Goal: Task Accomplishment & Management: Complete application form

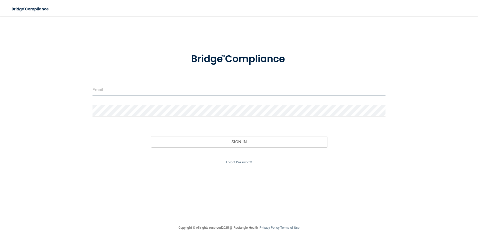
click at [146, 89] on input "email" at bounding box center [239, 89] width 293 height 11
type input "[EMAIL_ADDRESS][DOMAIN_NAME]"
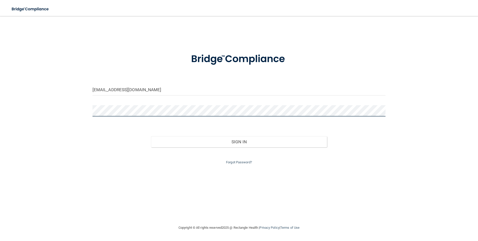
click at [151, 136] on button "Sign In" at bounding box center [239, 141] width 176 height 11
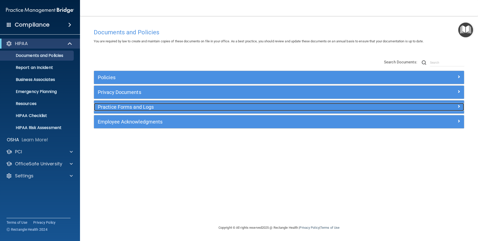
click at [123, 107] on h5 "Practice Forms and Logs" at bounding box center [233, 107] width 270 height 6
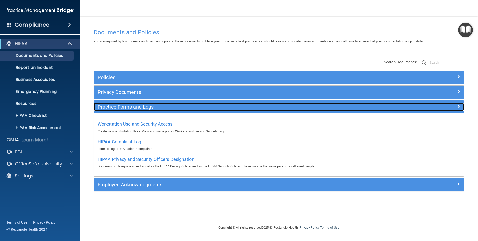
click at [123, 107] on h5 "Practice Forms and Logs" at bounding box center [233, 107] width 270 height 6
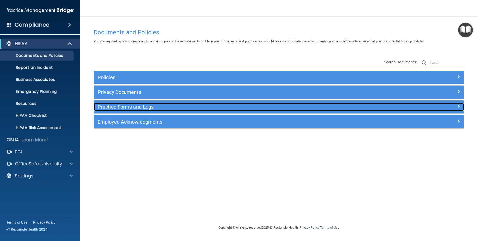
click at [123, 107] on h5 "Practice Forms and Logs" at bounding box center [233, 107] width 270 height 6
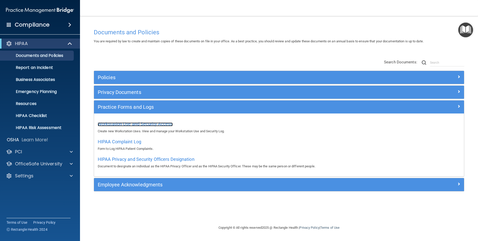
click at [135, 124] on span "Workstation Use and Security Access" at bounding box center [135, 123] width 75 height 5
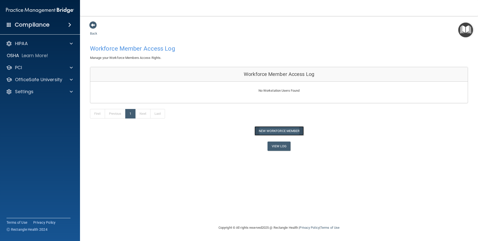
click at [279, 131] on button "New Workforce Member" at bounding box center [279, 130] width 49 height 9
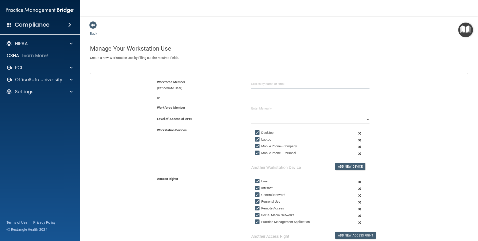
click at [286, 85] on input "text" at bounding box center [310, 83] width 118 height 9
click at [425, 50] on h4 "Manage Your Workstation Use" at bounding box center [279, 48] width 378 height 7
click at [269, 108] on input "text" at bounding box center [310, 109] width 118 height 8
type input "a"
click at [261, 83] on input "text" at bounding box center [310, 83] width 118 height 9
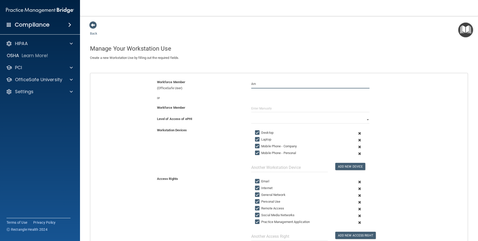
type input "A"
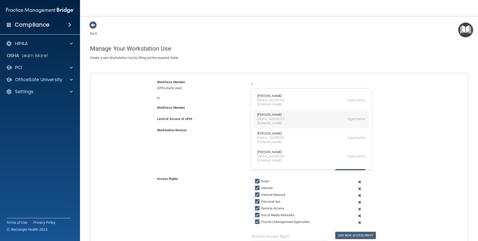
click at [257, 113] on div "Amanda Langum" at bounding box center [269, 115] width 24 height 4
type input "Amanda Langum"
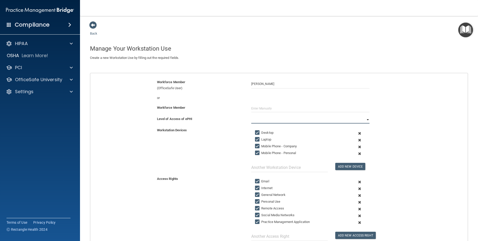
click at [265, 122] on select "Full Limited None" at bounding box center [310, 120] width 118 height 8
click at [251, 116] on select "Full Limited None" at bounding box center [310, 120] width 118 height 8
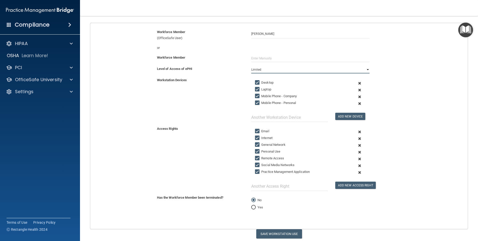
scroll to position [68, 0]
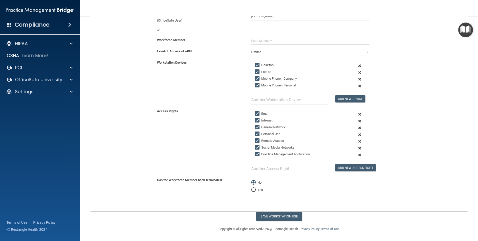
click at [261, 221] on div "Copyright © All rights reserved 2025 @ Rectangle Health | Privacy Policy | Term…" at bounding box center [279, 229] width 183 height 16
click at [262, 216] on button "Save Workstation Use" at bounding box center [279, 215] width 46 height 9
select select "? string:Full ?"
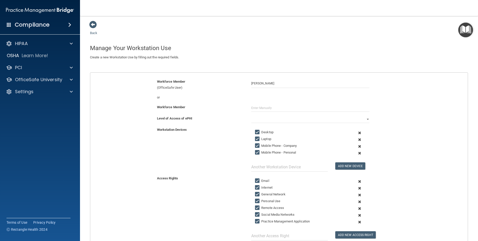
scroll to position [0, 0]
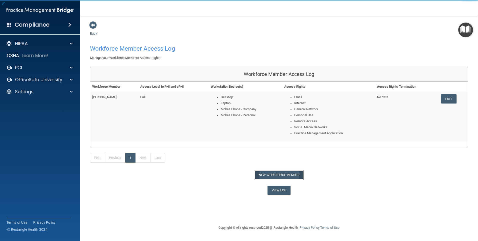
click at [266, 177] on button "New Workforce Member" at bounding box center [279, 174] width 49 height 9
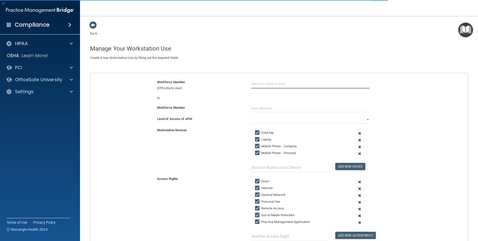
click at [262, 85] on input "text" at bounding box center [310, 83] width 118 height 9
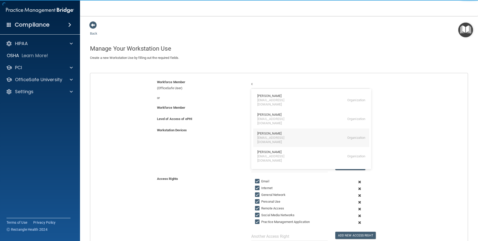
click at [258, 131] on div "Diana Ortiz" at bounding box center [269, 133] width 24 height 4
type input "Diana Ortiz"
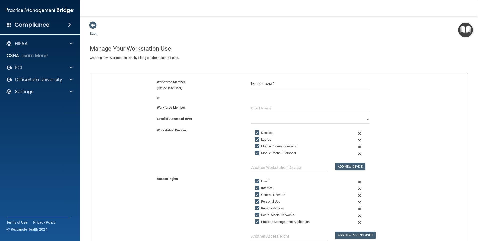
click at [255, 145] on input "Mobile Phone - Company" at bounding box center [258, 146] width 6 height 4
checkbox input "false"
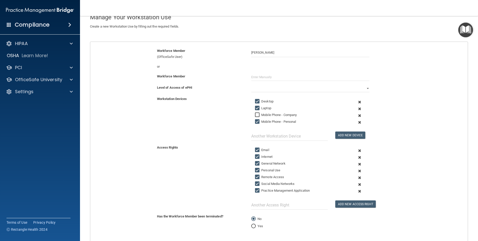
scroll to position [50, 0]
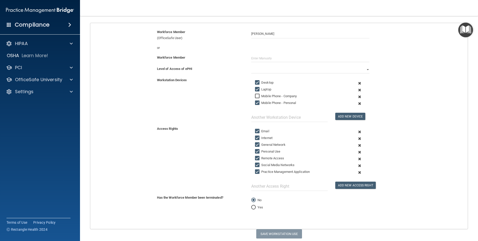
click at [256, 131] on input "Email" at bounding box center [258, 131] width 6 height 4
checkbox input "true"
click at [256, 137] on input "Internet" at bounding box center [258, 138] width 6 height 4
checkbox input "false"
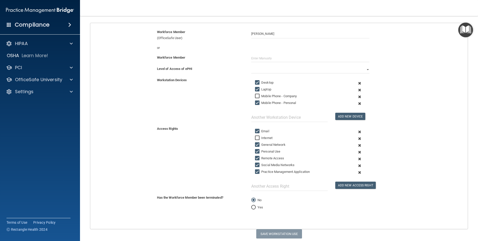
click at [255, 152] on input "Personal Use" at bounding box center [258, 151] width 6 height 4
checkbox input "false"
click at [256, 157] on input "Remote Access" at bounding box center [258, 158] width 6 height 4
checkbox input "false"
click at [255, 165] on input "Social Media Networks" at bounding box center [258, 165] width 6 height 4
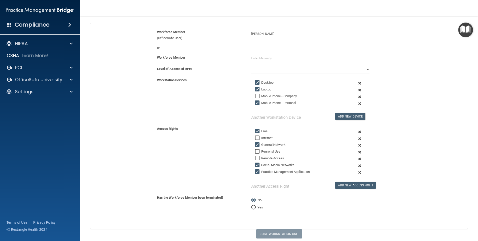
checkbox input "false"
click at [255, 172] on input "Practice Management Application" at bounding box center [258, 172] width 6 height 4
checkbox input "false"
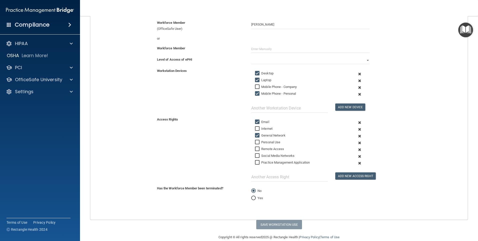
scroll to position [68, 0]
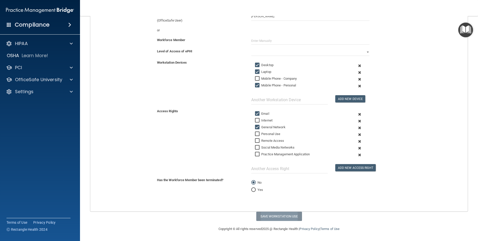
click at [262, 216] on div "Back Manage Your Workstation Use Create a new Workstation Use by filling out th…" at bounding box center [279, 86] width 378 height 267
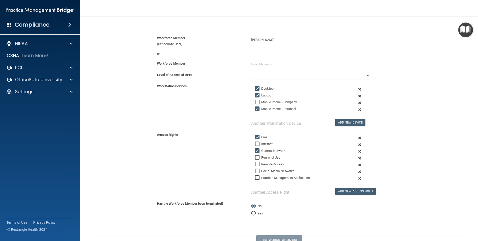
scroll to position [50, 0]
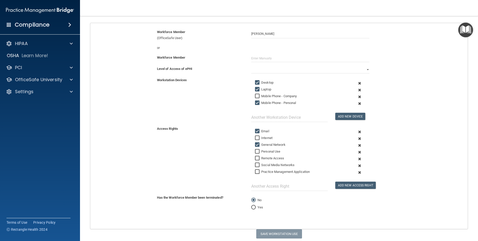
click at [357, 139] on span at bounding box center [360, 138] width 12 height 7
click at [357, 142] on span at bounding box center [360, 145] width 12 height 7
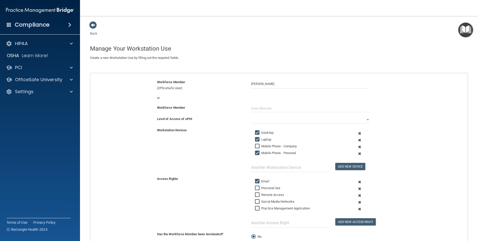
scroll to position [54, 0]
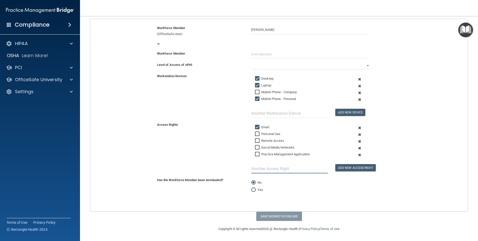
click at [304, 169] on input "text" at bounding box center [289, 168] width 77 height 9
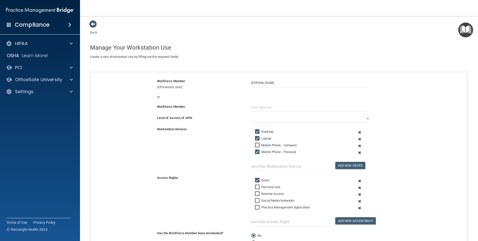
scroll to position [0, 0]
click at [357, 188] on span at bounding box center [360, 188] width 12 height 7
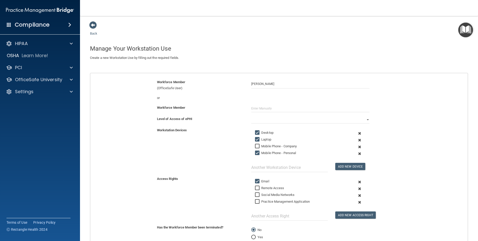
click at [356, 189] on span at bounding box center [360, 188] width 12 height 7
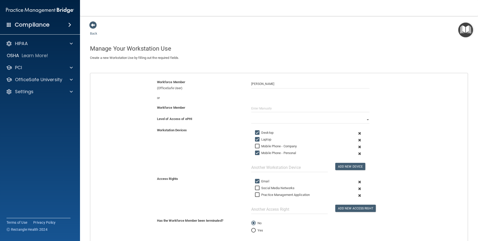
click at [356, 187] on span at bounding box center [360, 188] width 12 height 7
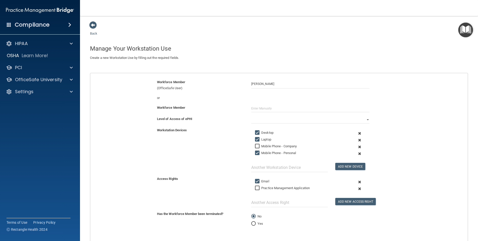
click at [356, 187] on span at bounding box center [360, 188] width 12 height 7
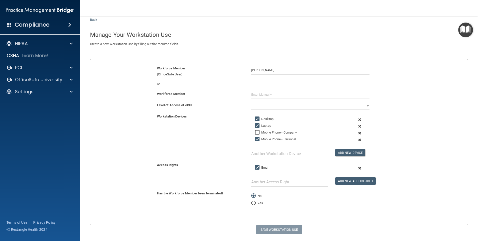
scroll to position [2, 0]
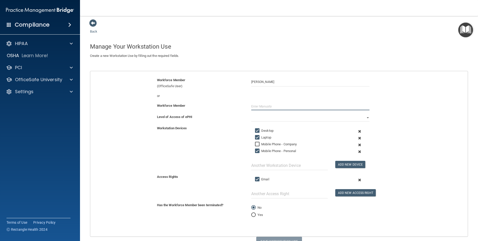
click at [257, 107] on input "text" at bounding box center [310, 107] width 118 height 8
click at [356, 145] on span at bounding box center [360, 144] width 12 height 7
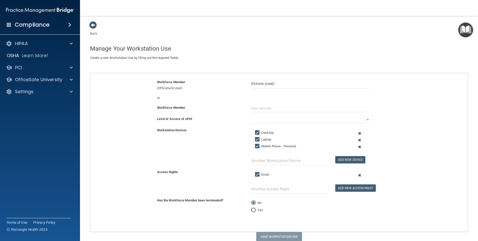
scroll to position [20, 0]
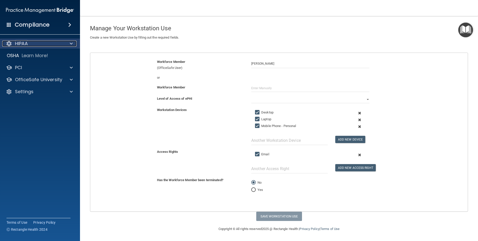
click at [19, 41] on p "HIPAA" at bounding box center [21, 44] width 13 height 6
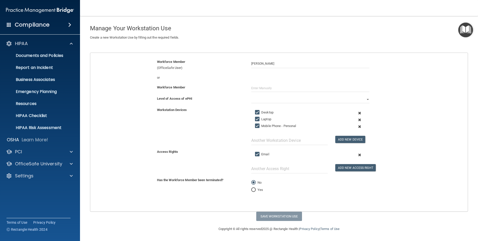
click at [40, 29] on div "Compliance" at bounding box center [40, 24] width 80 height 11
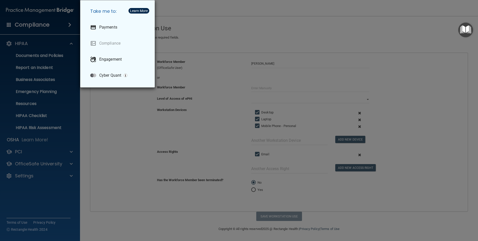
click at [213, 48] on div "Take me to: Payments Compliance Engagement Cyber Quant" at bounding box center [239, 120] width 478 height 241
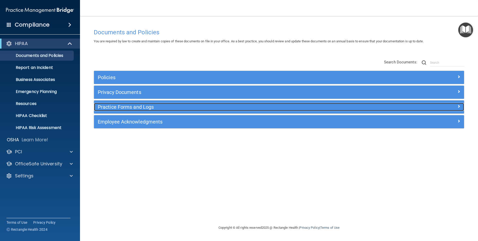
click at [125, 107] on h5 "Practice Forms and Logs" at bounding box center [233, 107] width 270 height 6
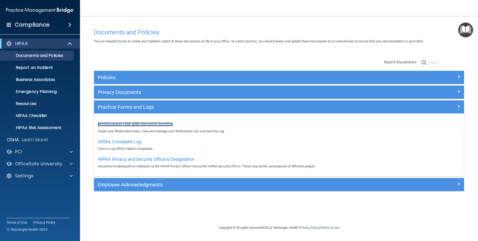
click at [125, 122] on span "Workstation Use and Security Access" at bounding box center [135, 123] width 75 height 5
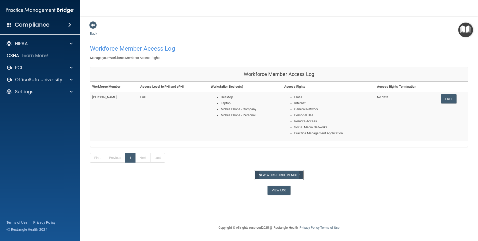
click at [282, 173] on button "New Workforce Member" at bounding box center [279, 174] width 49 height 9
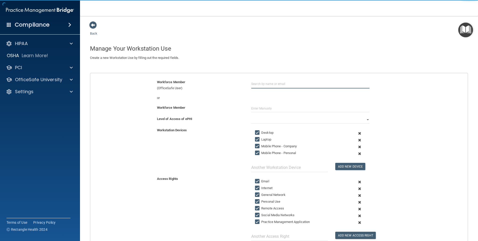
click at [260, 84] on input "text" at bounding box center [310, 83] width 118 height 9
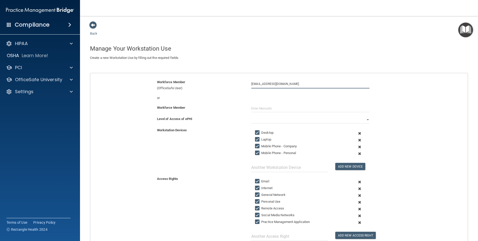
type input "Diana Ortiz"
click at [260, 109] on input "text" at bounding box center [310, 109] width 118 height 8
click at [364, 119] on select "Full Limited None" at bounding box center [310, 120] width 118 height 8
select select "1"
click at [251, 116] on select "Full Limited None" at bounding box center [310, 120] width 118 height 8
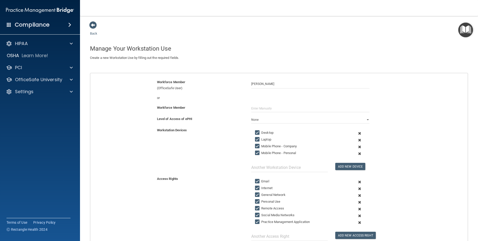
click at [255, 144] on input "Mobile Phone - Company" at bounding box center [258, 146] width 6 height 4
checkbox input "false"
click at [255, 152] on input "Mobile Phone - Personal" at bounding box center [258, 153] width 6 height 4
checkbox input "false"
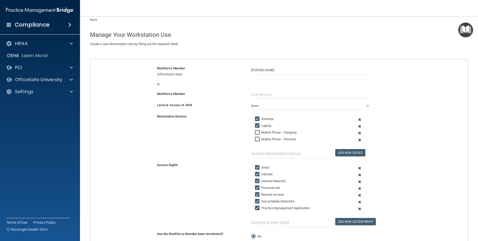
scroll to position [25, 0]
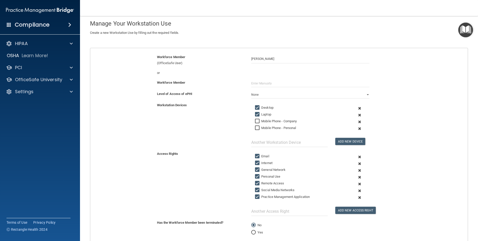
click at [255, 162] on input "Internet" at bounding box center [258, 163] width 6 height 4
checkbox input "false"
click at [255, 175] on input "Personal Use" at bounding box center [258, 176] width 6 height 4
checkbox input "false"
click at [257, 183] on input "Remote Access" at bounding box center [258, 183] width 6 height 4
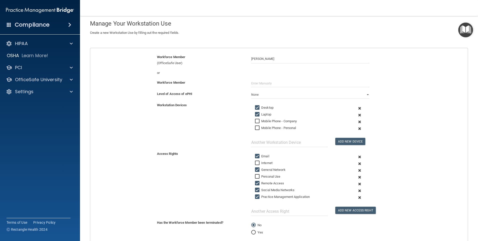
checkbox input "false"
click at [255, 188] on input "Social Media Networks" at bounding box center [258, 190] width 6 height 4
checkbox input "false"
click at [255, 196] on input "Practice Management Application" at bounding box center [258, 197] width 6 height 4
checkbox input "false"
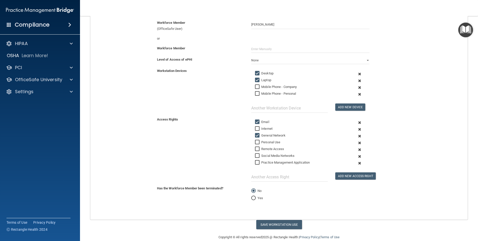
scroll to position [68, 0]
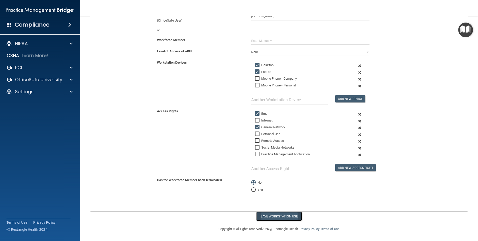
click at [276, 218] on button "Save Workstation Use" at bounding box center [279, 215] width 46 height 9
select select "? string:Limited ?"
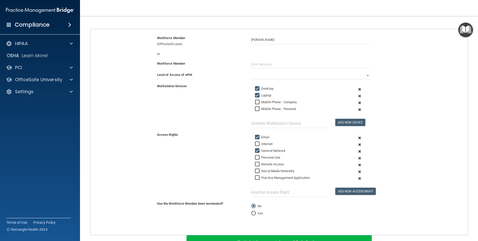
scroll to position [0, 0]
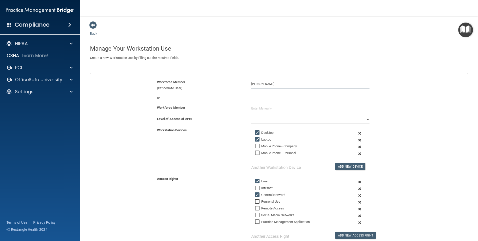
click at [274, 83] on input "Diana Ortiz" at bounding box center [310, 83] width 118 height 9
type input "Dia"
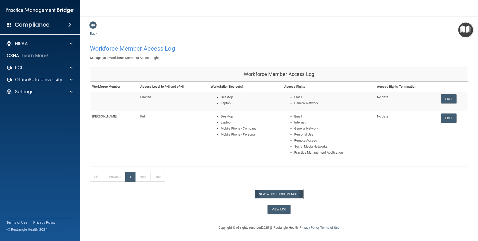
click at [273, 192] on button "New Workforce Member" at bounding box center [279, 193] width 49 height 9
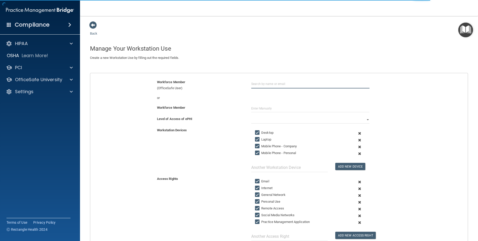
click at [264, 82] on input "text" at bounding box center [310, 83] width 118 height 9
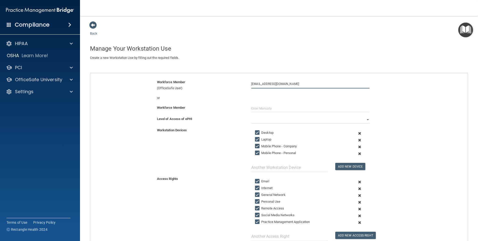
type input "Di"
click at [365, 119] on select "Full Limited None" at bounding box center [310, 120] width 118 height 8
click at [251, 116] on select "Full Limited None" at bounding box center [310, 120] width 118 height 8
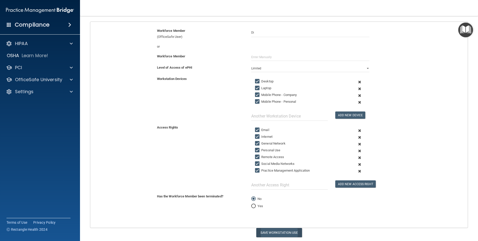
click at [265, 218] on form "Workforce Member (OfficeSafe User) Di Diana Ortiz dianaiortiz@hotmail.com Organ…" at bounding box center [279, 128] width 378 height 200
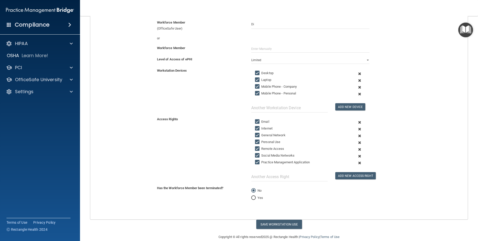
scroll to position [68, 0]
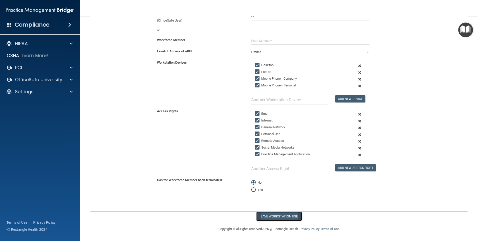
click at [262, 216] on button "Save Workstation Use" at bounding box center [279, 215] width 46 height 9
select select "? string:Full ?"
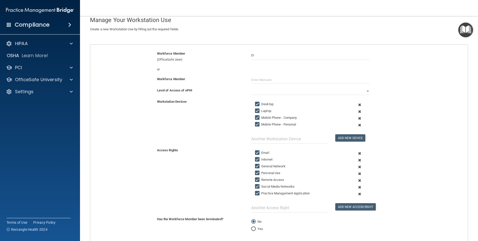
scroll to position [0, 0]
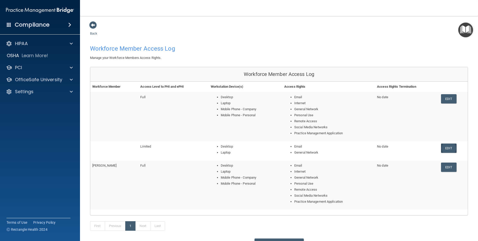
click at [441, 148] on link "Edit" at bounding box center [448, 147] width 15 height 9
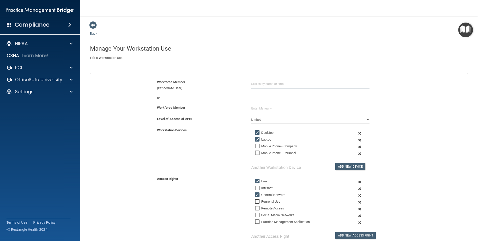
click at [269, 82] on input "text" at bounding box center [310, 83] width 118 height 9
type input "Diana Ortiz"
click at [266, 97] on div "Diana Ortiz" at bounding box center [269, 96] width 24 height 4
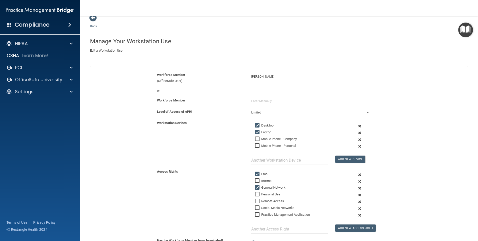
scroll to position [2, 0]
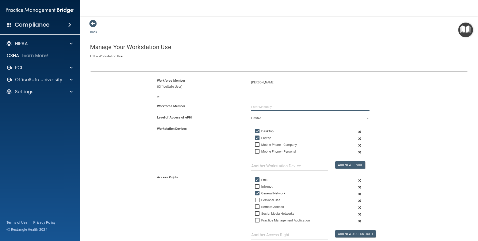
click at [266, 106] on input "text" at bounding box center [310, 107] width 118 height 8
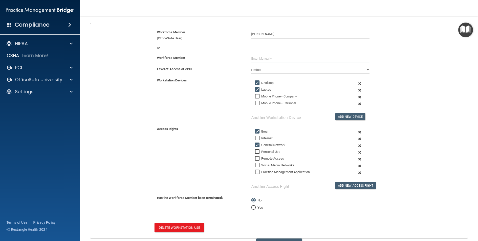
scroll to position [77, 0]
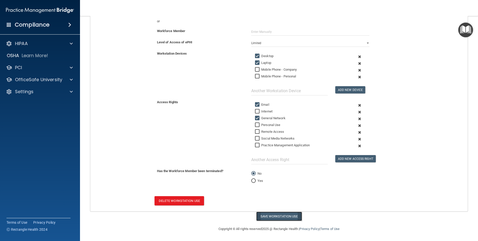
click at [276, 217] on button "Save Workstation Use" at bounding box center [279, 215] width 46 height 9
select select "? string:Limited ?"
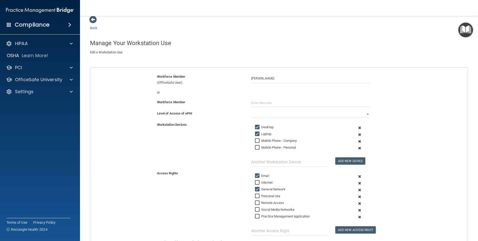
scroll to position [2, 0]
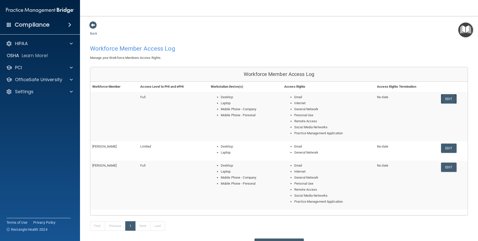
click at [446, 101] on link "Edit" at bounding box center [448, 98] width 15 height 9
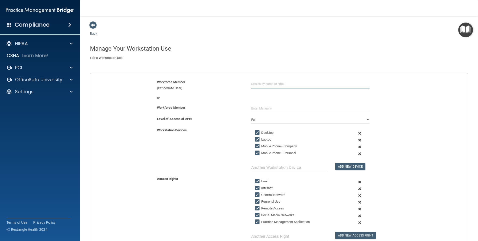
click at [292, 86] on input "text" at bounding box center [310, 83] width 118 height 9
click at [291, 83] on input "Diana Ortiz" at bounding box center [310, 83] width 118 height 9
type input "D"
click at [287, 96] on div "[PERSON_NAME]" at bounding box center [311, 96] width 108 height 4
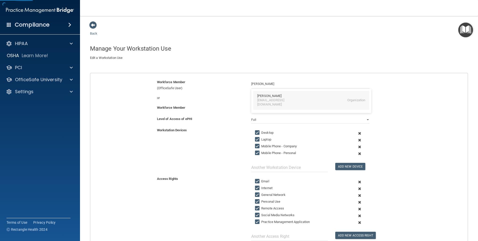
type input "[PERSON_NAME]"
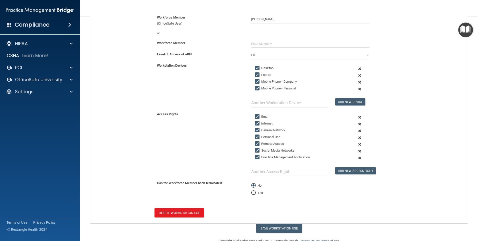
scroll to position [77, 0]
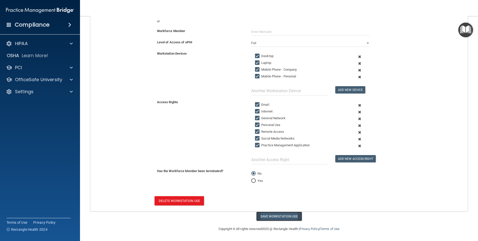
click at [268, 216] on button "Save Workstation Use" at bounding box center [279, 215] width 46 height 9
select select "? string:Full ?"
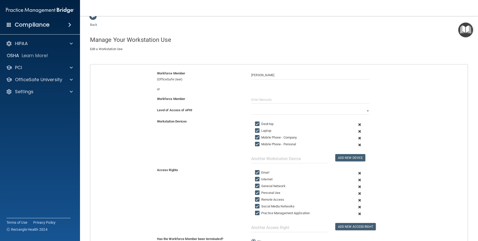
scroll to position [0, 0]
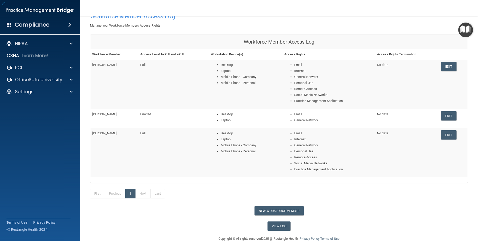
scroll to position [17, 0]
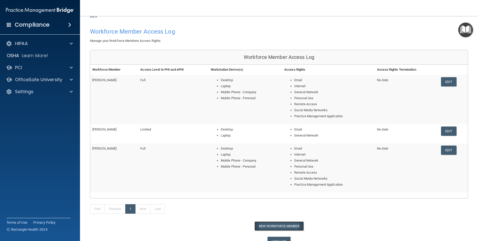
click at [279, 226] on button "New Workforce Member" at bounding box center [279, 225] width 49 height 9
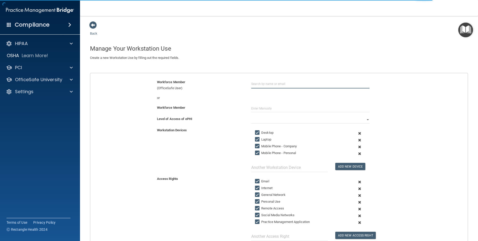
click at [272, 87] on input "text" at bounding box center [310, 83] width 118 height 9
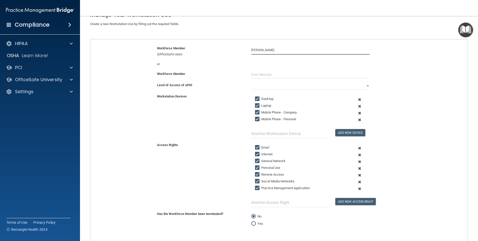
scroll to position [25, 0]
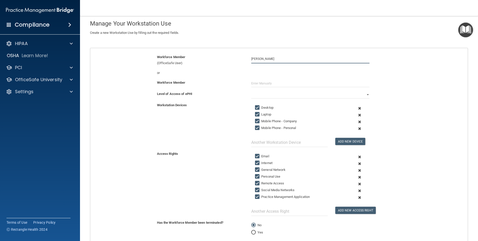
type input "Jeffrey Mcgunnigle"
click at [256, 189] on input "Social Media Networks" at bounding box center [258, 190] width 6 height 4
checkbox input "false"
click at [255, 196] on input "Practice Management Application" at bounding box center [258, 197] width 6 height 4
checkbox input "false"
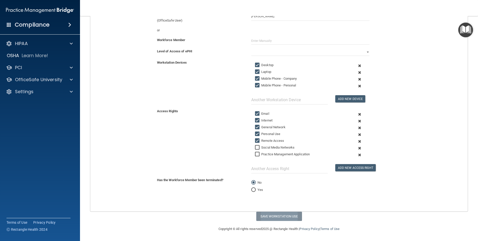
scroll to position [43, 0]
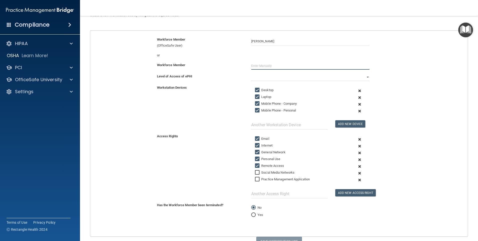
click at [255, 65] on input "text" at bounding box center [310, 66] width 118 height 8
click at [255, 66] on input "text" at bounding box center [310, 66] width 118 height 8
click at [284, 65] on input "text" at bounding box center [310, 66] width 118 height 8
click at [365, 78] on select "Full Limited None" at bounding box center [310, 77] width 118 height 8
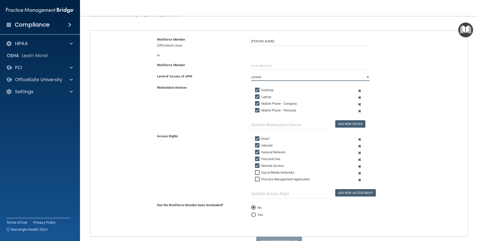
click at [251, 73] on select "Full Limited None" at bounding box center [310, 77] width 118 height 8
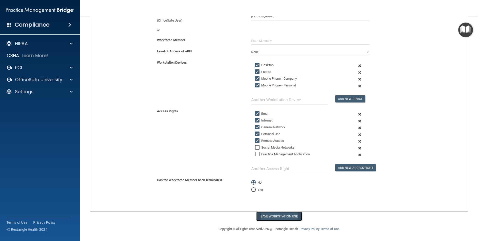
click at [277, 214] on button "Save Workstation Use" at bounding box center [279, 215] width 46 height 9
select select "? string:Limited ?"
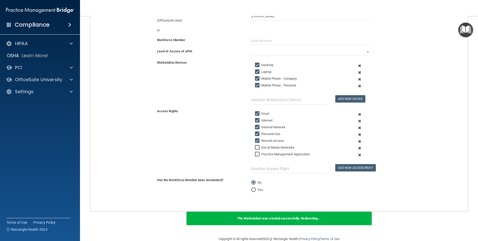
scroll to position [0, 0]
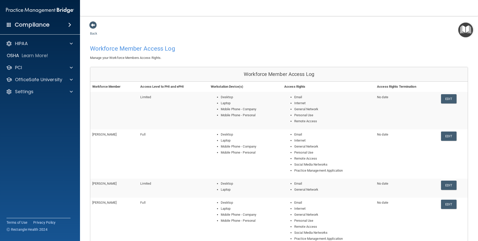
click at [42, 27] on h4 "Compliance" at bounding box center [32, 24] width 35 height 7
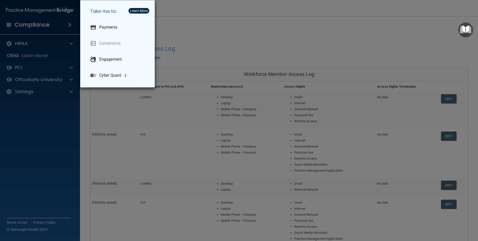
click at [191, 44] on div "Take me to: Payments Compliance Engagement Cyber Quant" at bounding box center [239, 120] width 478 height 241
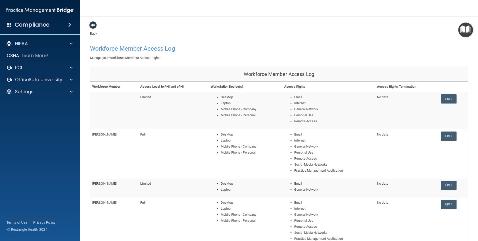
click at [93, 29] on span at bounding box center [93, 25] width 8 height 8
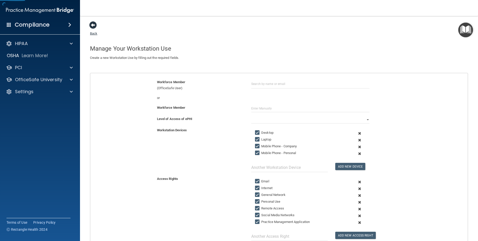
click at [92, 26] on span at bounding box center [93, 25] width 8 height 8
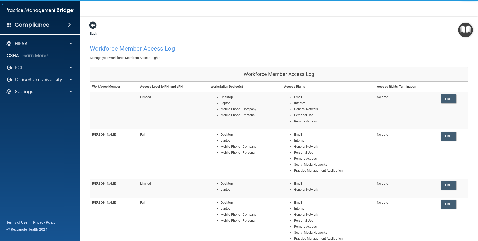
click at [92, 25] on span at bounding box center [93, 25] width 8 height 8
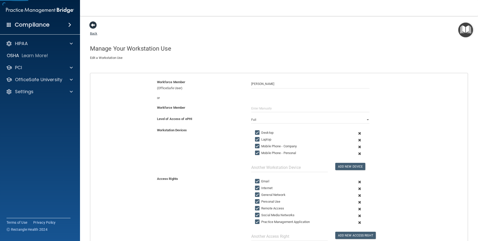
click at [92, 32] on link "Back" at bounding box center [93, 31] width 7 height 10
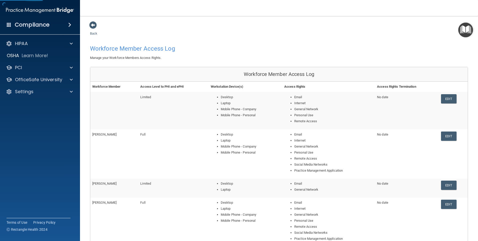
click at [93, 32] on link "Back" at bounding box center [93, 31] width 7 height 10
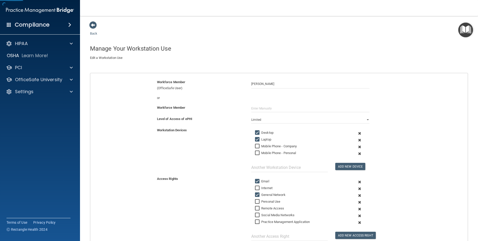
click at [93, 32] on link "Back" at bounding box center [93, 31] width 7 height 10
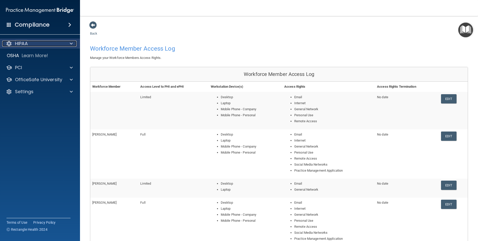
click at [48, 41] on div "HIPAA" at bounding box center [33, 44] width 62 height 6
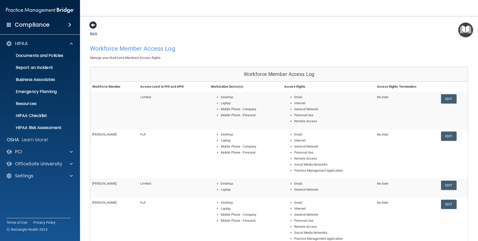
click at [92, 25] on span at bounding box center [93, 25] width 8 height 8
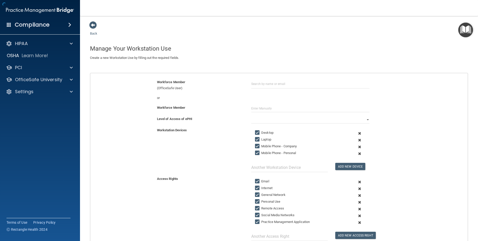
click at [92, 25] on span at bounding box center [93, 25] width 8 height 8
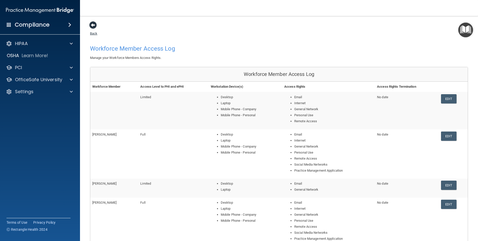
click at [91, 24] on span at bounding box center [93, 25] width 8 height 8
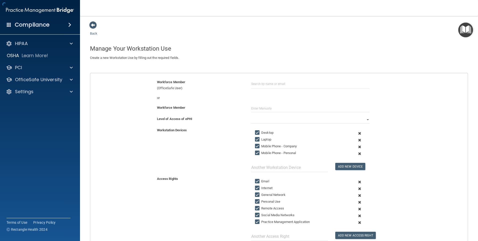
click at [91, 24] on span at bounding box center [93, 25] width 8 height 8
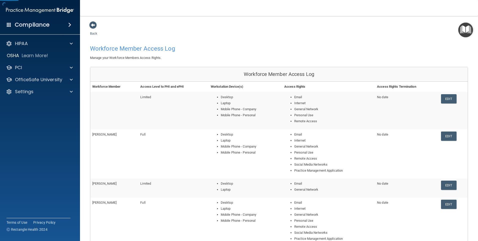
click at [39, 23] on h4 "Compliance" at bounding box center [32, 24] width 35 height 7
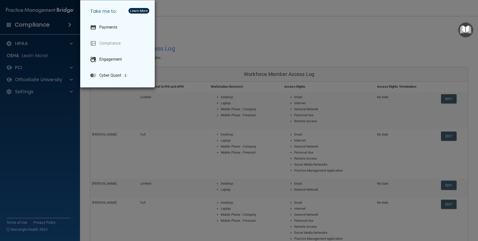
click at [160, 37] on div "Take me to: Payments Compliance Engagement Cyber Quant" at bounding box center [239, 120] width 478 height 241
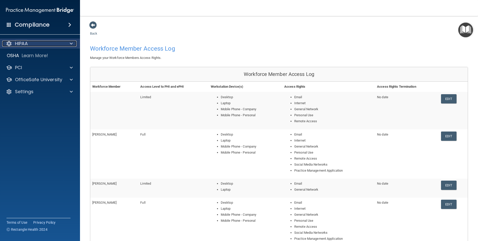
click at [22, 44] on p "HIPAA" at bounding box center [21, 44] width 13 height 6
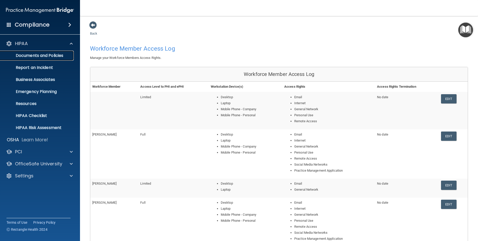
click at [32, 58] on p "Documents and Policies" at bounding box center [37, 55] width 68 height 5
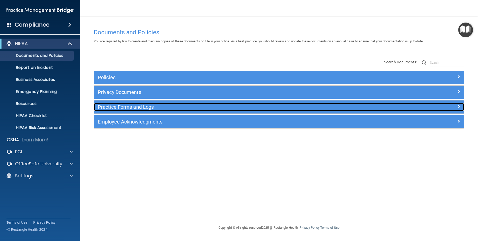
click at [109, 107] on h5 "Practice Forms and Logs" at bounding box center [233, 107] width 270 height 6
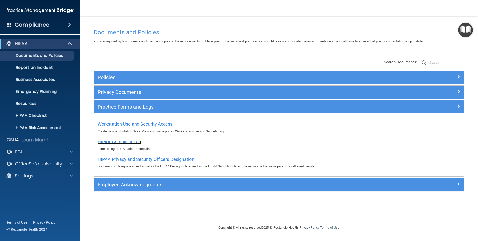
click at [122, 143] on span "HIPAA Complaint Log" at bounding box center [120, 141] width 44 height 5
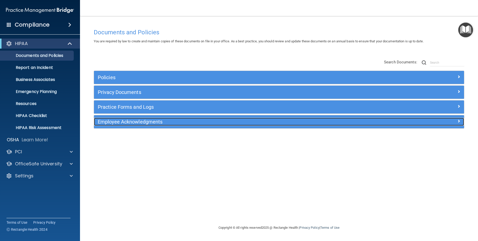
click at [116, 119] on h5 "Employee Acknowledgments" at bounding box center [233, 122] width 270 height 6
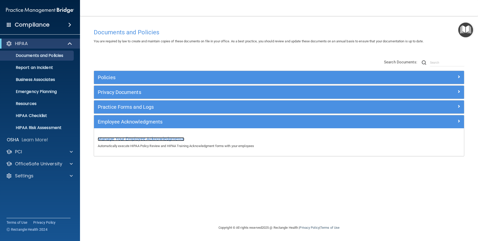
click at [115, 138] on span "Manage Your Employee Acknowledgments" at bounding box center [141, 138] width 87 height 5
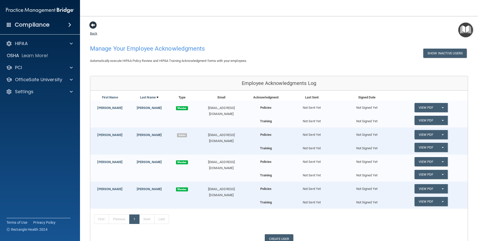
click at [91, 23] on span at bounding box center [93, 25] width 8 height 8
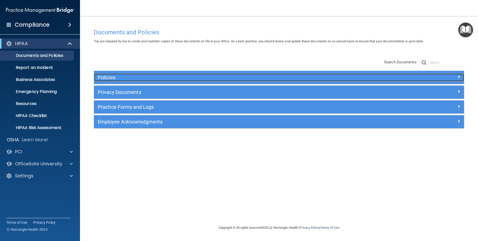
click at [107, 75] on h5 "Policies" at bounding box center [233, 78] width 270 height 6
